Goal: Information Seeking & Learning: Learn about a topic

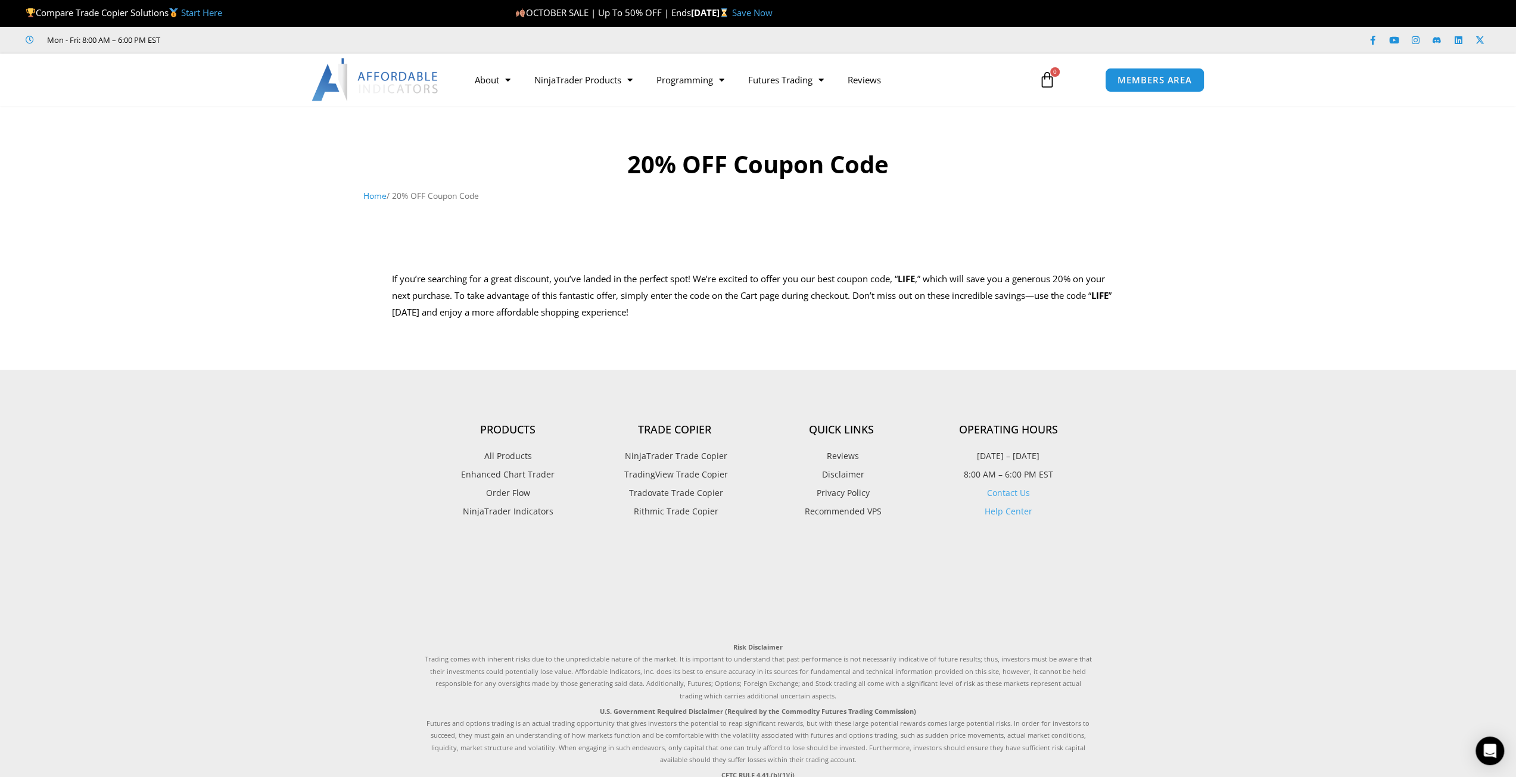
click at [400, 77] on img at bounding box center [376, 79] width 128 height 43
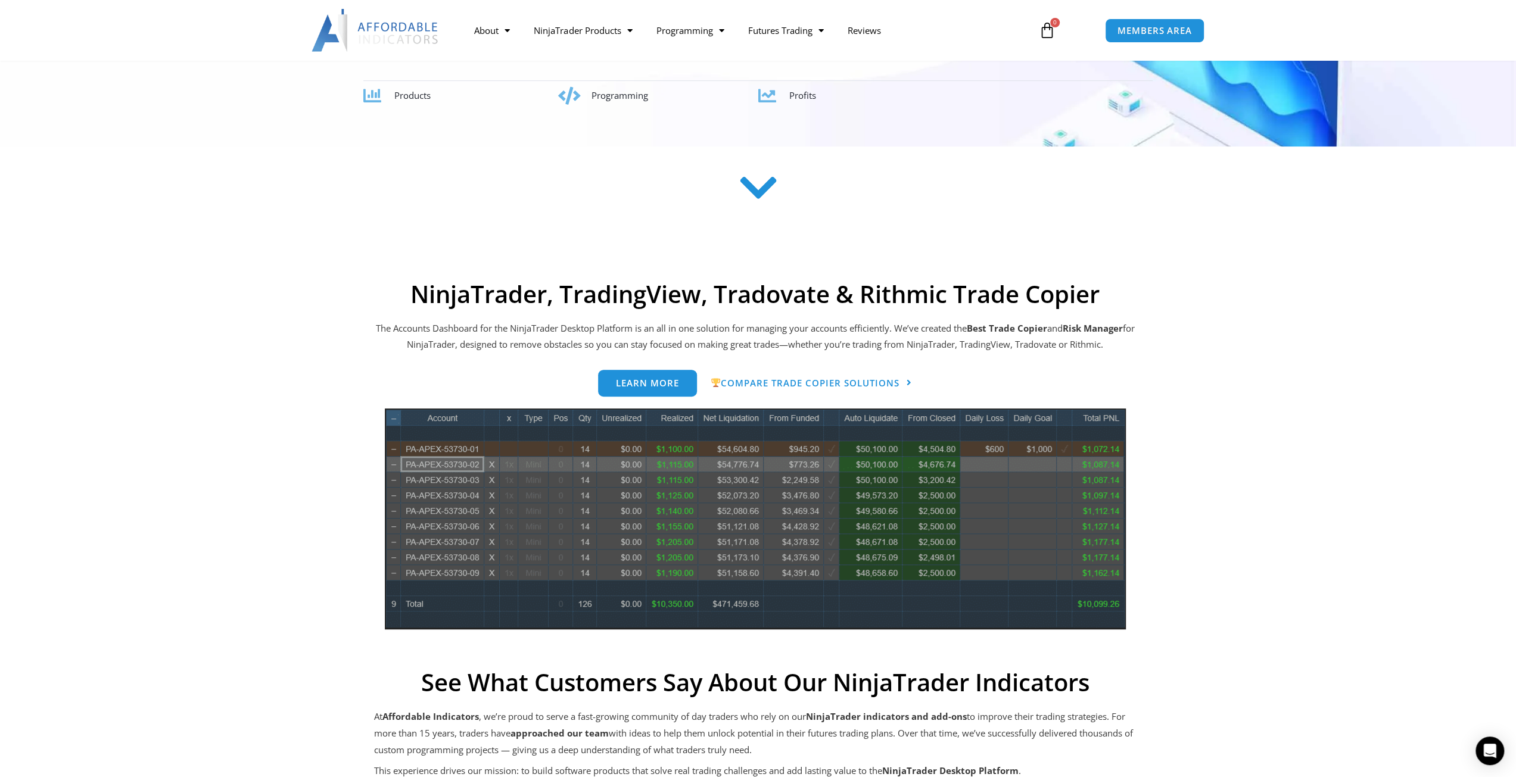
scroll to position [179, 0]
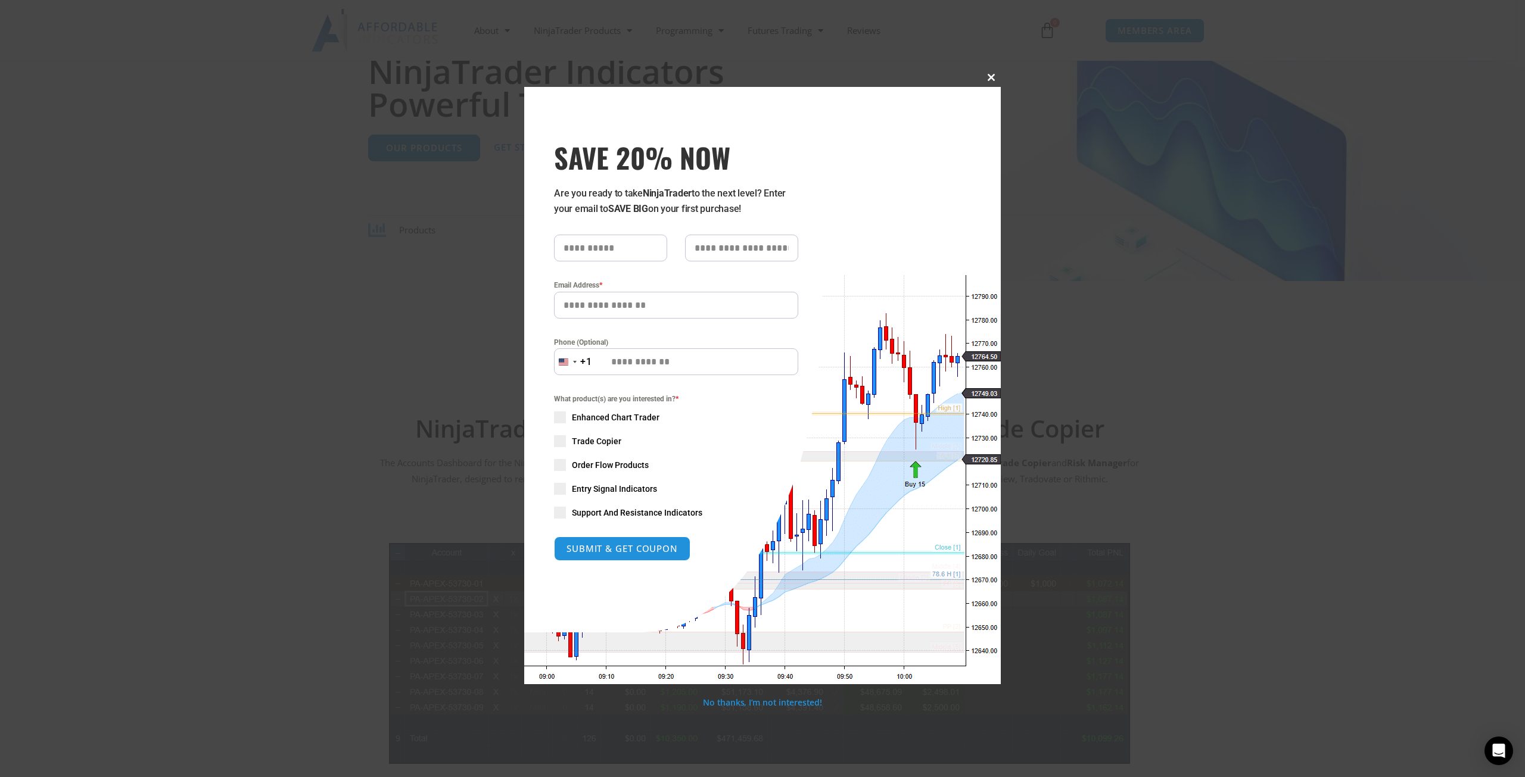
click at [994, 82] on button "Close this module" at bounding box center [991, 77] width 19 height 19
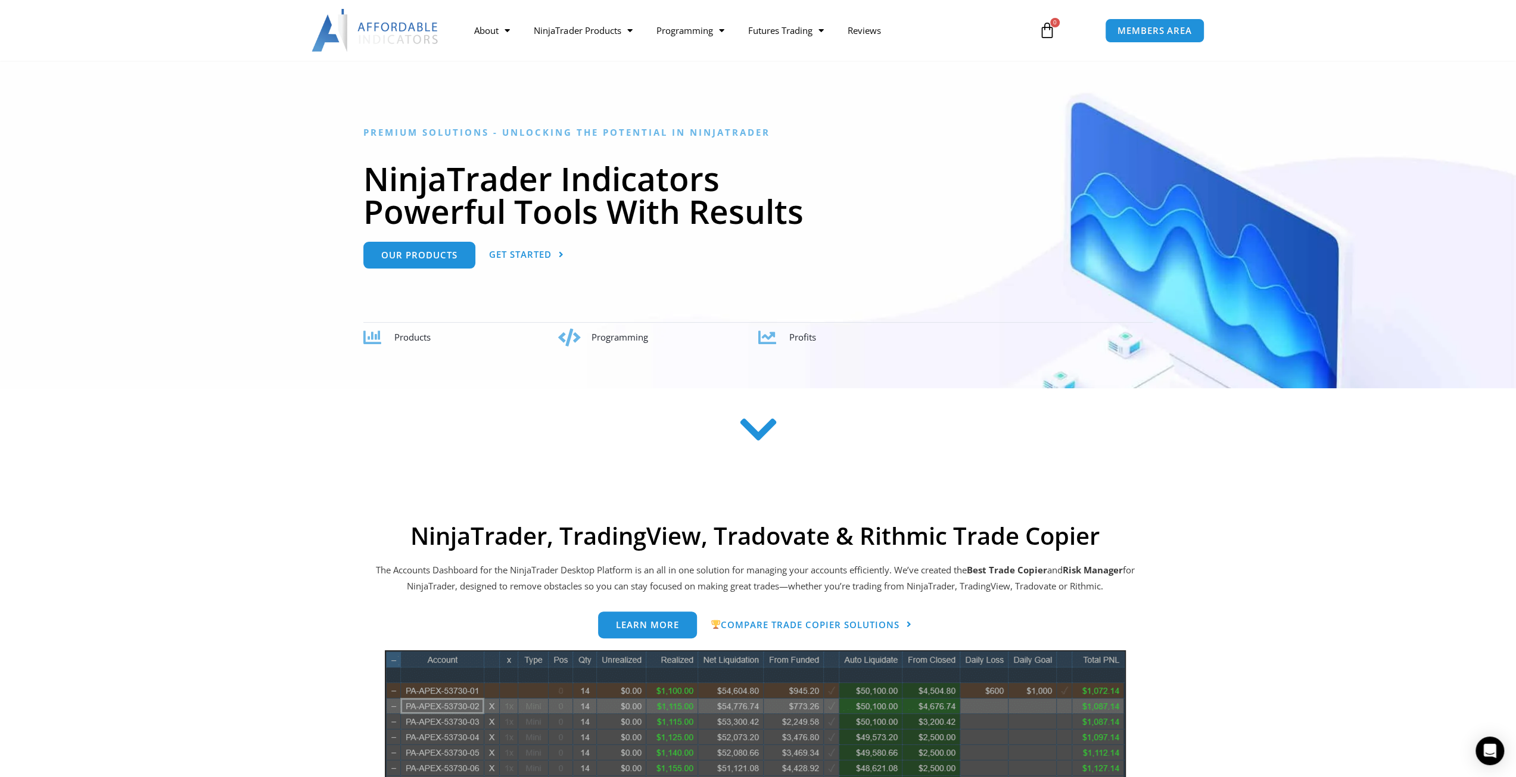
scroll to position [0, 0]
